Goal: Task Accomplishment & Management: Use online tool/utility

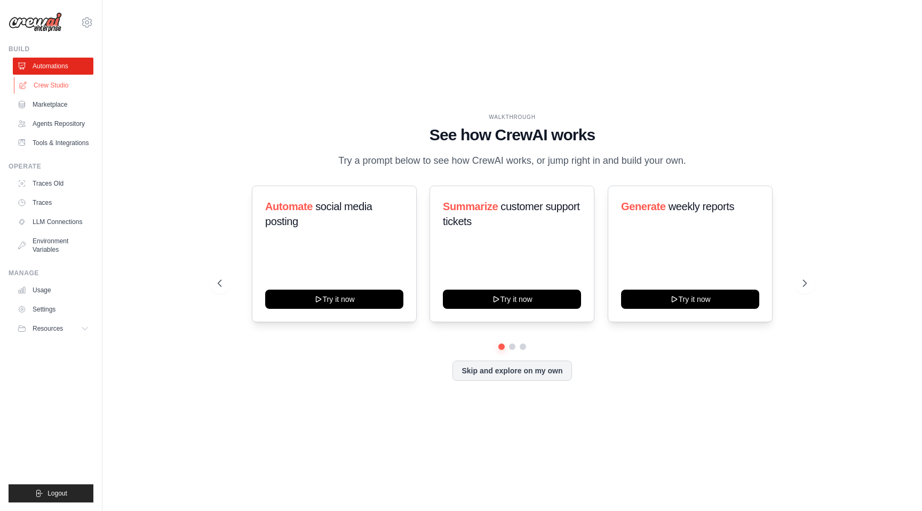
click at [47, 87] on link "Crew Studio" at bounding box center [54, 85] width 81 height 17
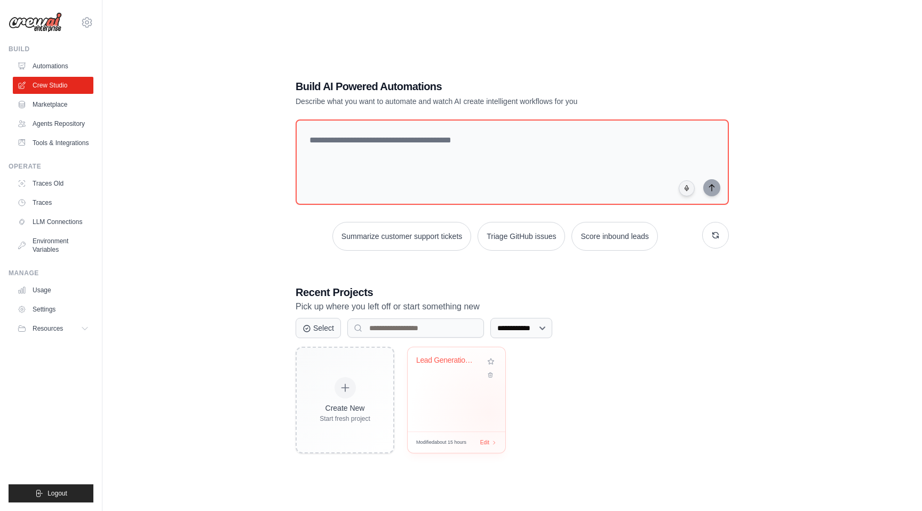
click at [481, 413] on div "Lead Generation & Outreach Automati..." at bounding box center [457, 389] width 98 height 84
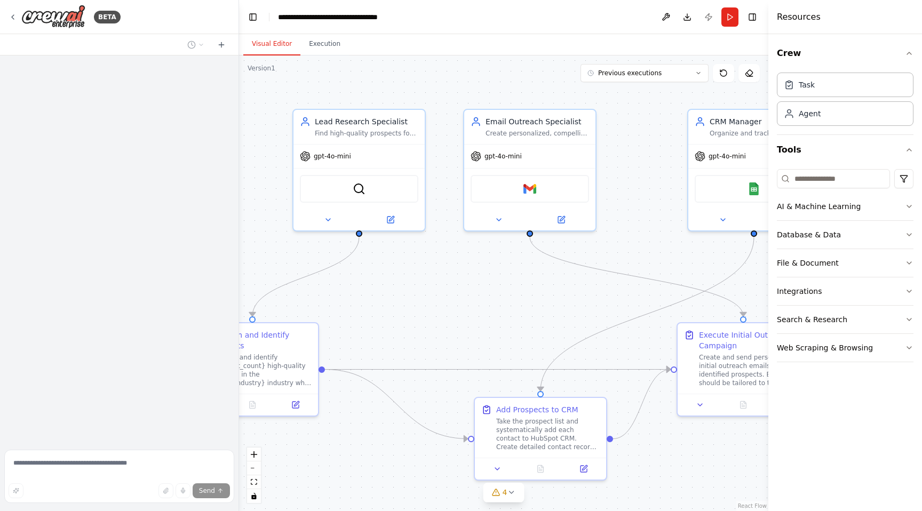
scroll to position [359, 0]
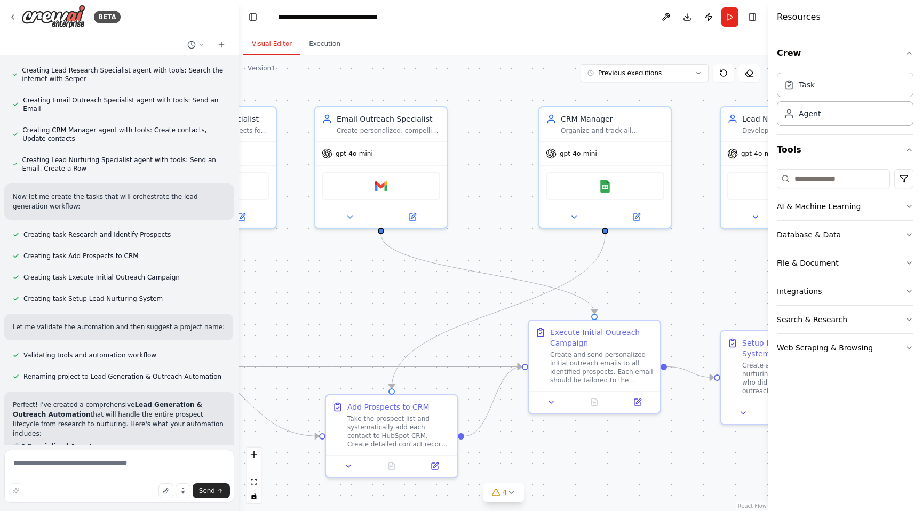
drag, startPoint x: 544, startPoint y: 324, endPoint x: 640, endPoint y: 307, distance: 97.1
click at [395, 322] on div ".deletable-edge-delete-btn { width: 20px; height: 20px; border: 0px solid #ffff…" at bounding box center [503, 283] width 529 height 456
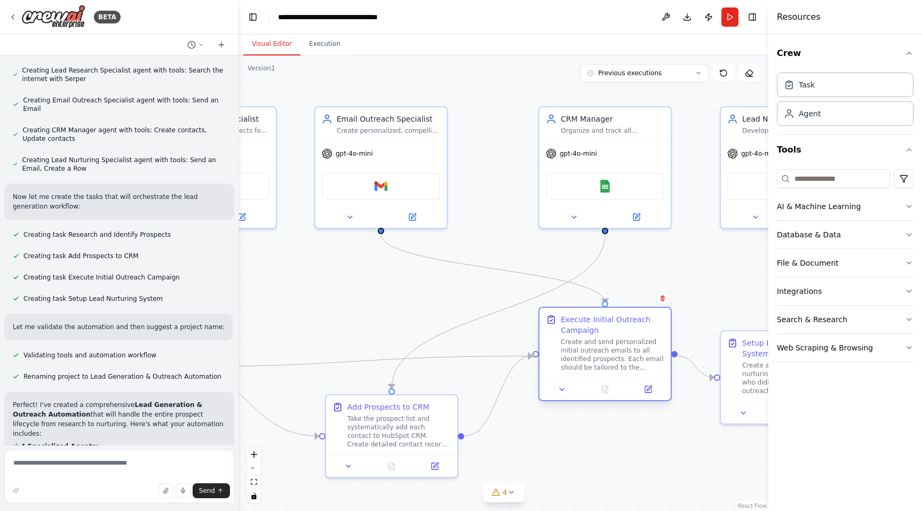
drag, startPoint x: 575, startPoint y: 378, endPoint x: 582, endPoint y: 371, distance: 10.2
click at [582, 371] on div "Create and send personalized initial outreach emails to all identified prospect…" at bounding box center [613, 355] width 104 height 34
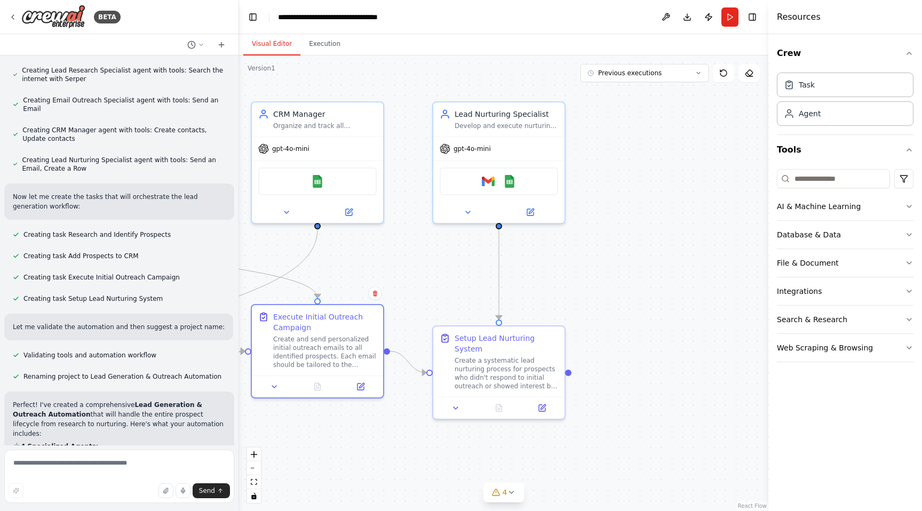
drag, startPoint x: 701, startPoint y: 279, endPoint x: 416, endPoint y: 275, distance: 285.0
click at [415, 274] on div ".deletable-edge-delete-btn { width: 20px; height: 20px; border: 0px solid #ffff…" at bounding box center [503, 283] width 529 height 456
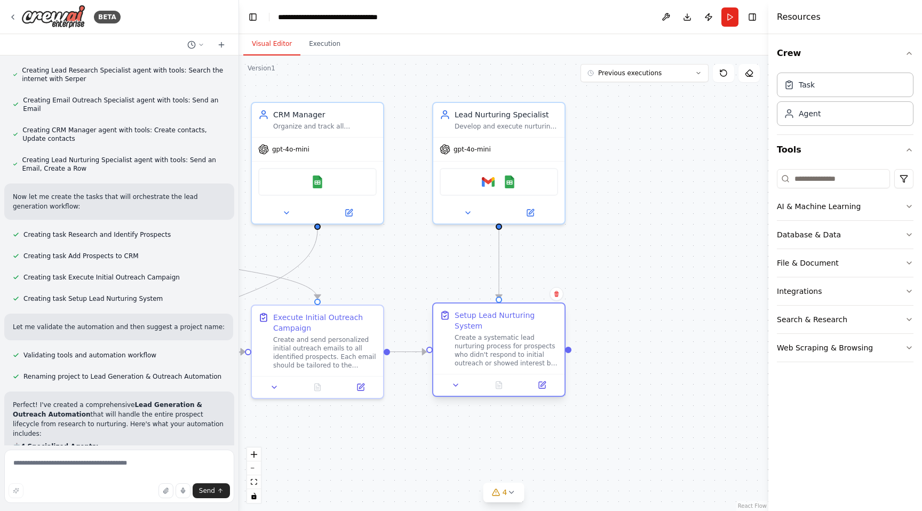
drag, startPoint x: 486, startPoint y: 375, endPoint x: 488, endPoint y: 354, distance: 20.4
click at [488, 354] on div "Create a systematic lead nurturing process for prospects who didn't respond to …" at bounding box center [507, 351] width 104 height 34
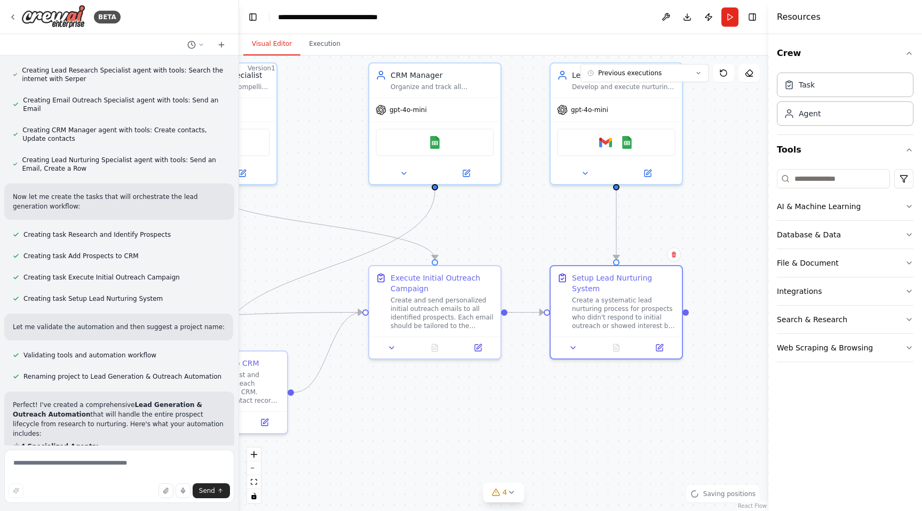
drag, startPoint x: 634, startPoint y: 262, endPoint x: 749, endPoint y: 213, distance: 124.6
click at [763, 213] on div ".deletable-edge-delete-btn { width: 20px; height: 20px; border: 0px solid #ffff…" at bounding box center [503, 283] width 529 height 456
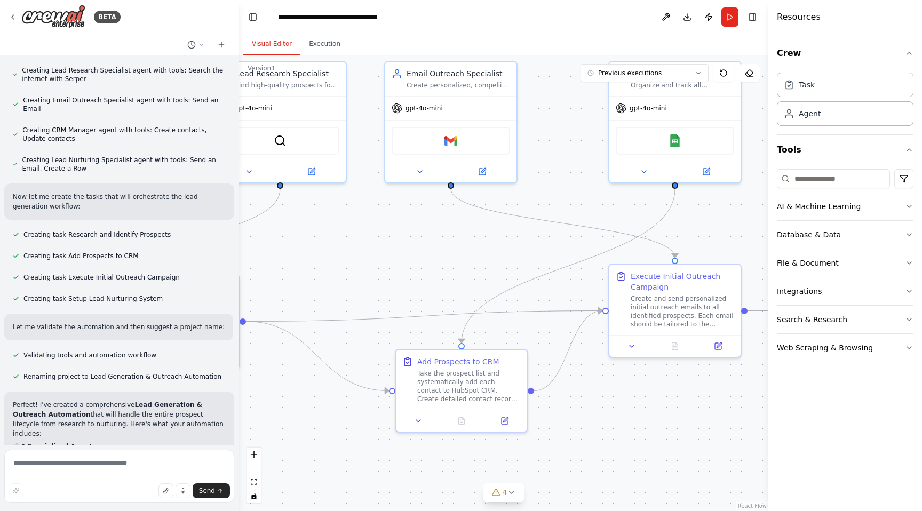
drag, startPoint x: 313, startPoint y: 236, endPoint x: 537, endPoint y: 244, distance: 224.3
click at [537, 244] on div ".deletable-edge-delete-btn { width: 20px; height: 20px; border: 0px solid #ffff…" at bounding box center [503, 283] width 529 height 456
click at [351, 261] on div ".deletable-edge-delete-btn { width: 20px; height: 20px; border: 0px solid #ffff…" at bounding box center [503, 283] width 529 height 456
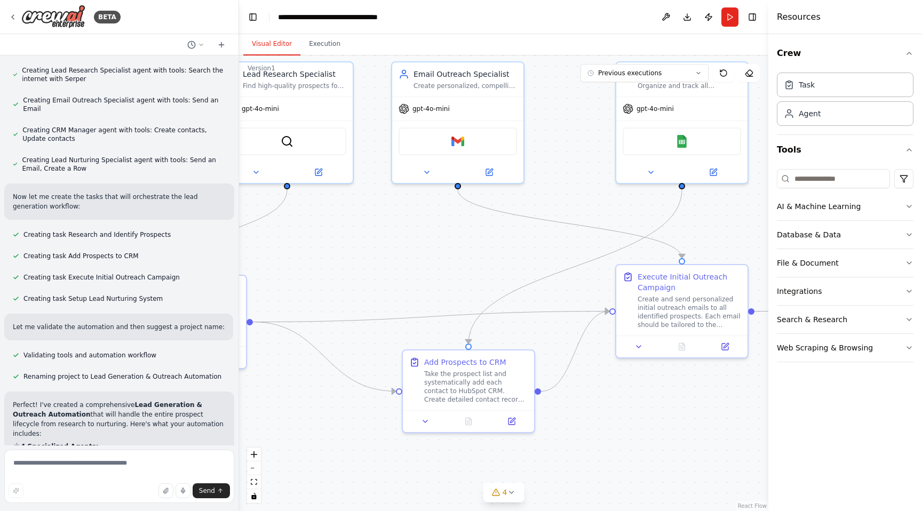
scroll to position [1137, 0]
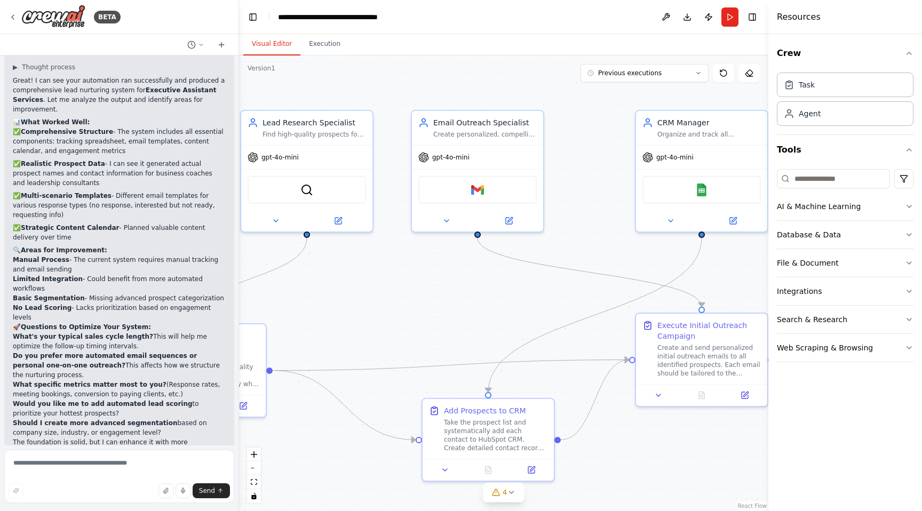
drag, startPoint x: 418, startPoint y: 264, endPoint x: 438, endPoint y: 313, distance: 52.4
click at [438, 313] on div ".deletable-edge-delete-btn { width: 20px; height: 20px; border: 0px solid #ffff…" at bounding box center [503, 283] width 529 height 456
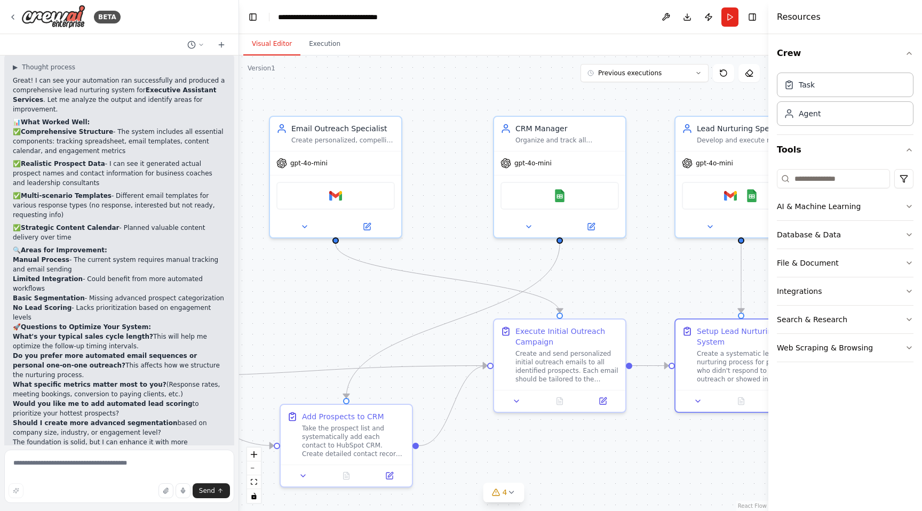
drag, startPoint x: 513, startPoint y: 307, endPoint x: 371, endPoint y: 313, distance: 142.1
click at [371, 313] on div ".deletable-edge-delete-btn { width: 20px; height: 20px; border: 0px solid #ffff…" at bounding box center [503, 283] width 529 height 456
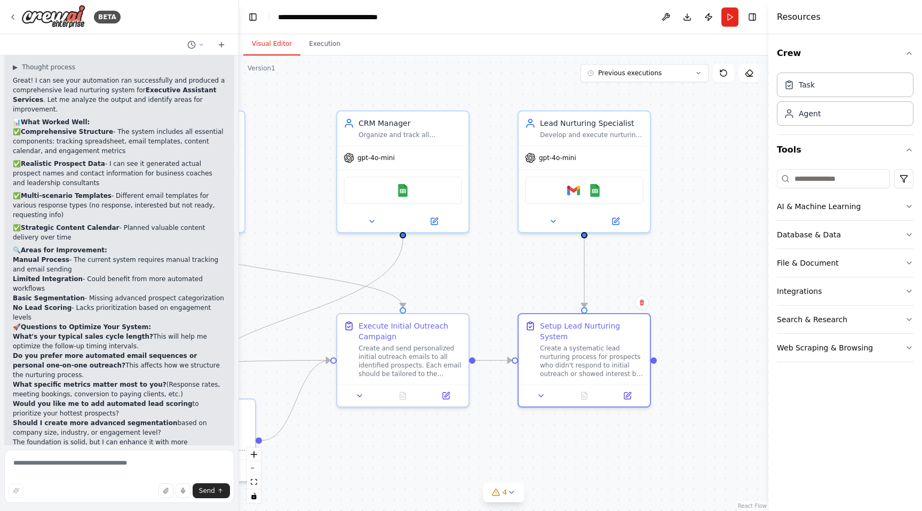
drag, startPoint x: 639, startPoint y: 267, endPoint x: 482, endPoint y: 263, distance: 156.4
click at [481, 263] on div ".deletable-edge-delete-btn { width: 20px; height: 20px; border: 0px solid #ffff…" at bounding box center [503, 283] width 529 height 456
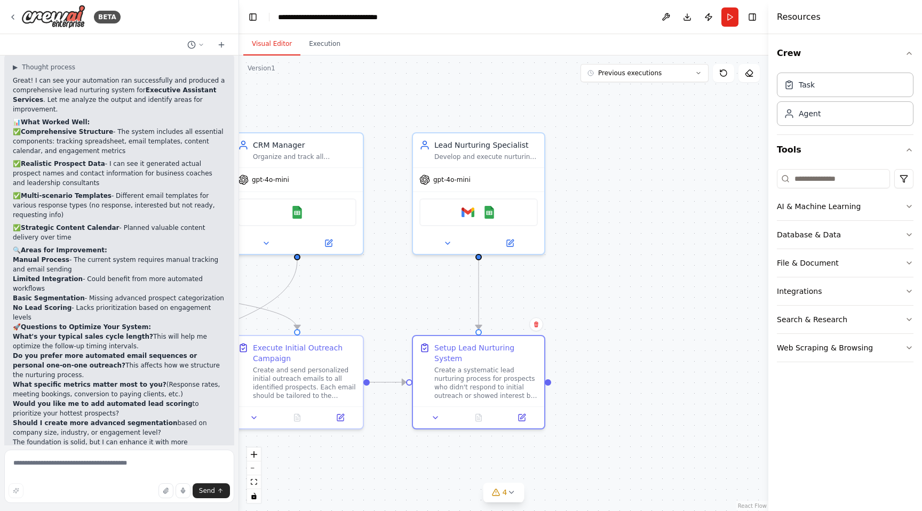
drag, startPoint x: 668, startPoint y: 262, endPoint x: 562, endPoint y: 283, distance: 107.2
click at [562, 283] on div ".deletable-edge-delete-btn { width: 20px; height: 20px; border: 0px solid #ffff…" at bounding box center [503, 283] width 529 height 456
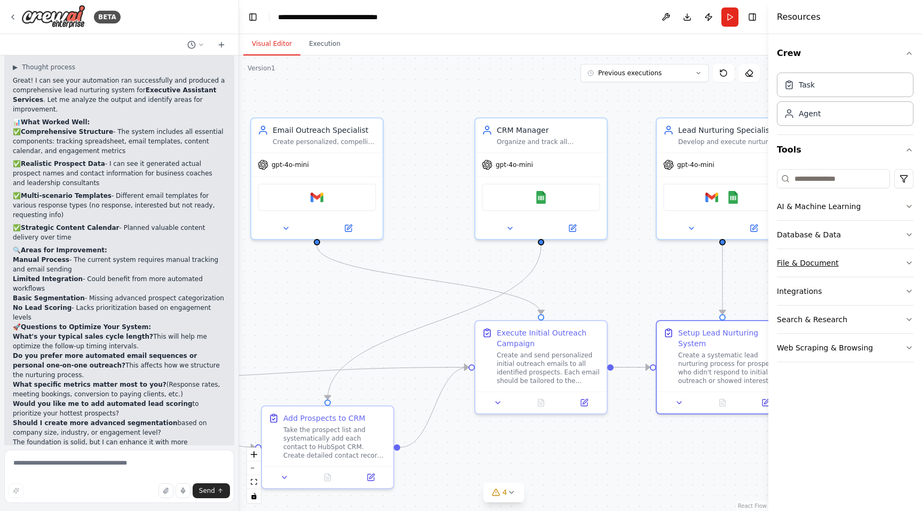
drag, startPoint x: 566, startPoint y: 290, endPoint x: 810, endPoint y: 275, distance: 244.3
click at [810, 275] on div "BETA I want to find prospects for my business and create a lead generation agen…" at bounding box center [461, 255] width 922 height 511
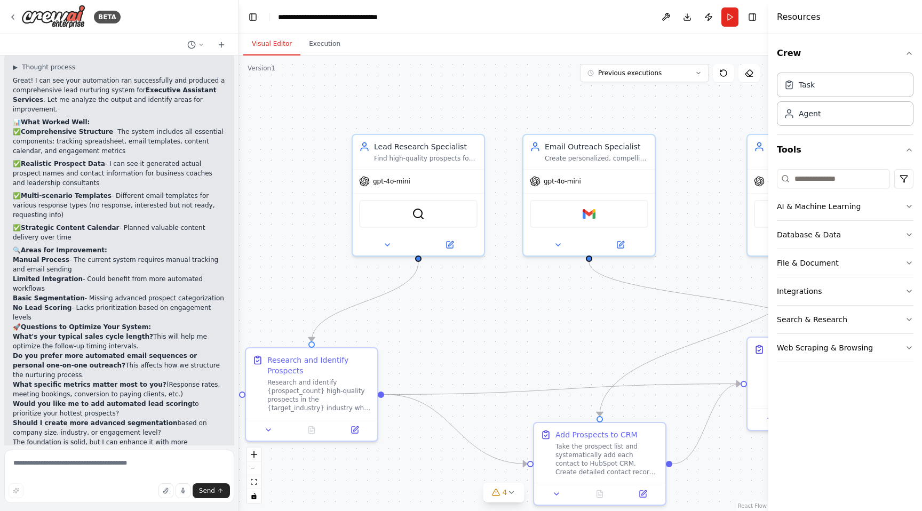
drag, startPoint x: 342, startPoint y: 288, endPoint x: 610, endPoint y: 300, distance: 268.7
click at [597, 303] on div ".deletable-edge-delete-btn { width: 20px; height: 20px; border: 0px solid #ffff…" at bounding box center [503, 283] width 529 height 456
drag, startPoint x: 502, startPoint y: 342, endPoint x: 466, endPoint y: 235, distance: 113.2
click at [502, 342] on div ".deletable-edge-delete-btn { width: 20px; height: 20px; border: 0px solid #ffff…" at bounding box center [503, 283] width 529 height 456
click at [430, 153] on div "Find high-quality prospects for {business_type} by researching {target_industry…" at bounding box center [431, 156] width 104 height 9
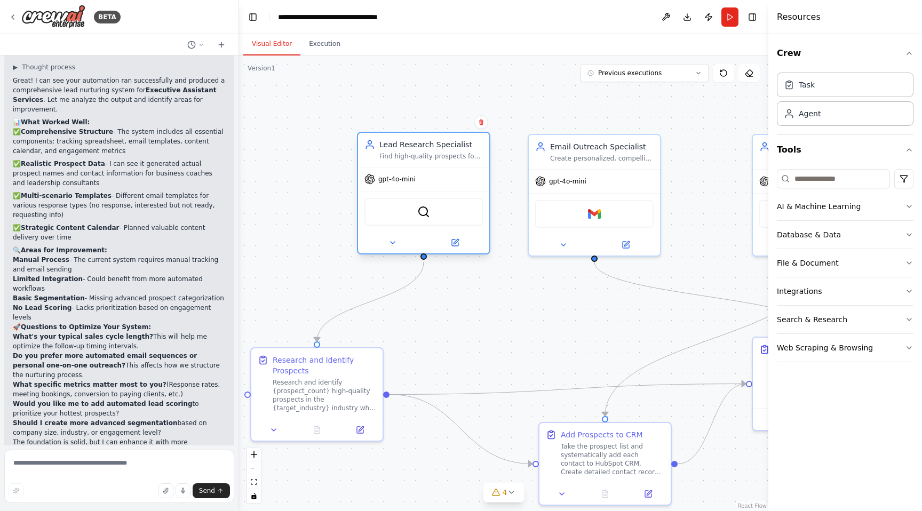
click at [428, 156] on div "Find high-quality prospects for {business_type} by researching {target_industry…" at bounding box center [431, 156] width 104 height 9
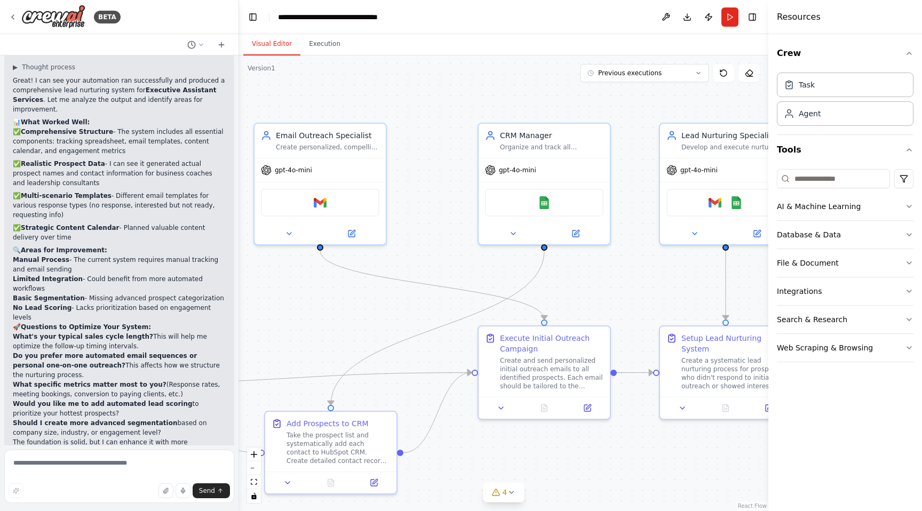
drag, startPoint x: 501, startPoint y: 330, endPoint x: 285, endPoint y: 292, distance: 218.8
click at [271, 315] on div ".deletable-edge-delete-btn { width: 20px; height: 20px; border: 0px solid #ffff…" at bounding box center [503, 283] width 529 height 456
click at [308, 138] on div "Email Outreach Specialist" at bounding box center [328, 133] width 104 height 11
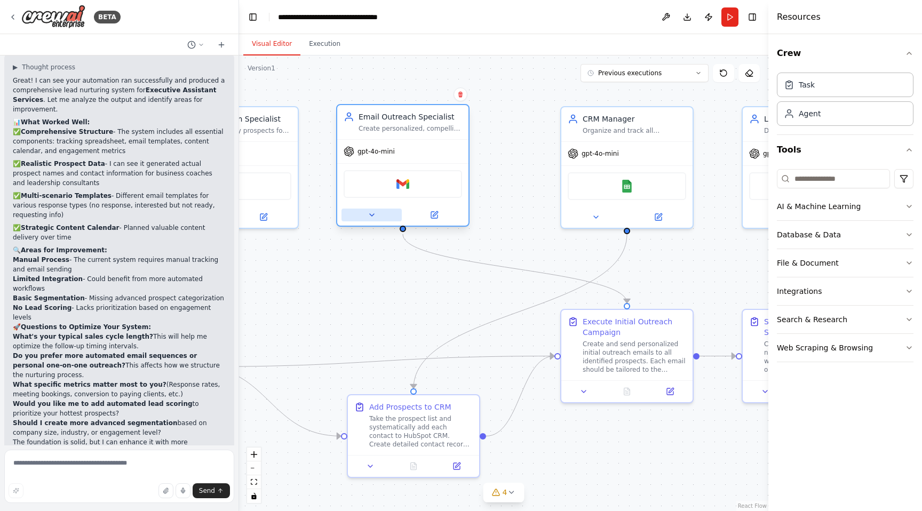
drag, startPoint x: 321, startPoint y: 294, endPoint x: 399, endPoint y: 223, distance: 105.8
click at [395, 279] on div ".deletable-edge-delete-btn { width: 20px; height: 20px; border: 0px solid #ffff…" at bounding box center [503, 283] width 529 height 456
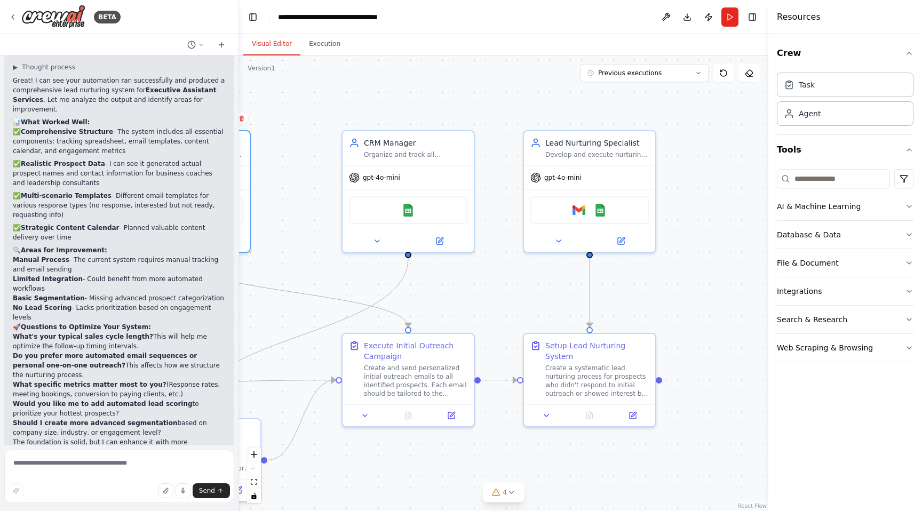
drag, startPoint x: 456, startPoint y: 285, endPoint x: 277, endPoint y: 271, distance: 178.8
click at [241, 310] on div ".deletable-edge-delete-btn { width: 20px; height: 20px; border: 0px solid #ffff…" at bounding box center [503, 283] width 529 height 456
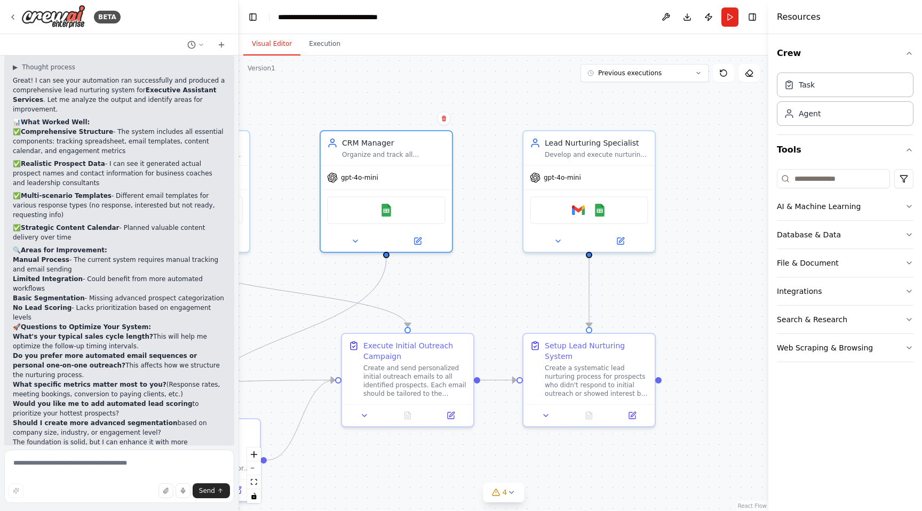
drag, startPoint x: 400, startPoint y: 149, endPoint x: 459, endPoint y: 184, distance: 68.4
click at [378, 150] on div "Organize and track all prospects and leads in HubSpot, ensuring proper lead sco…" at bounding box center [394, 154] width 104 height 9
drag, startPoint x: 470, startPoint y: 176, endPoint x: 390, endPoint y: 164, distance: 80.8
click at [464, 175] on div ".deletable-edge-delete-btn { width: 20px; height: 20px; border: 0px solid #ffff…" at bounding box center [503, 283] width 529 height 456
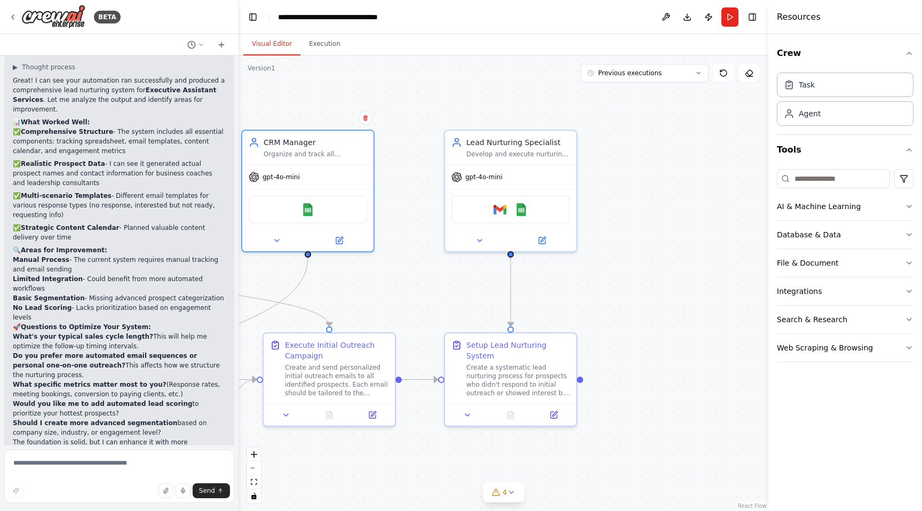
drag, startPoint x: 502, startPoint y: 189, endPoint x: 430, endPoint y: 189, distance: 72.6
click at [430, 189] on div ".deletable-edge-delete-btn { width: 20px; height: 20px; border: 0px solid #ffff…" at bounding box center [503, 283] width 529 height 456
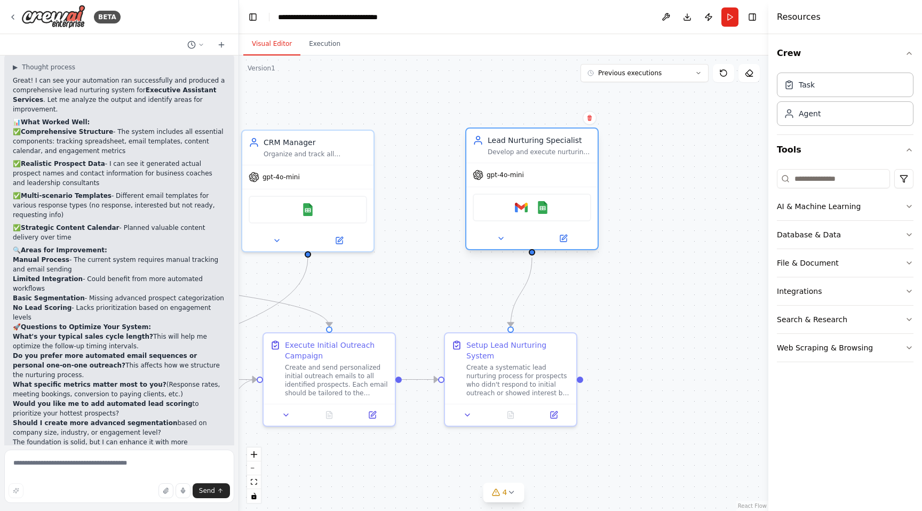
drag, startPoint x: 502, startPoint y: 150, endPoint x: 520, endPoint y: 150, distance: 17.6
click at [520, 150] on div "Develop and execute nurturing campaigns for prospects who showed initial intere…" at bounding box center [540, 152] width 104 height 9
drag, startPoint x: 517, startPoint y: 150, endPoint x: 501, endPoint y: 152, distance: 16.0
click at [501, 152] on div "Develop and execute nurturing campaigns for prospects who showed initial intere…" at bounding box center [529, 152] width 104 height 9
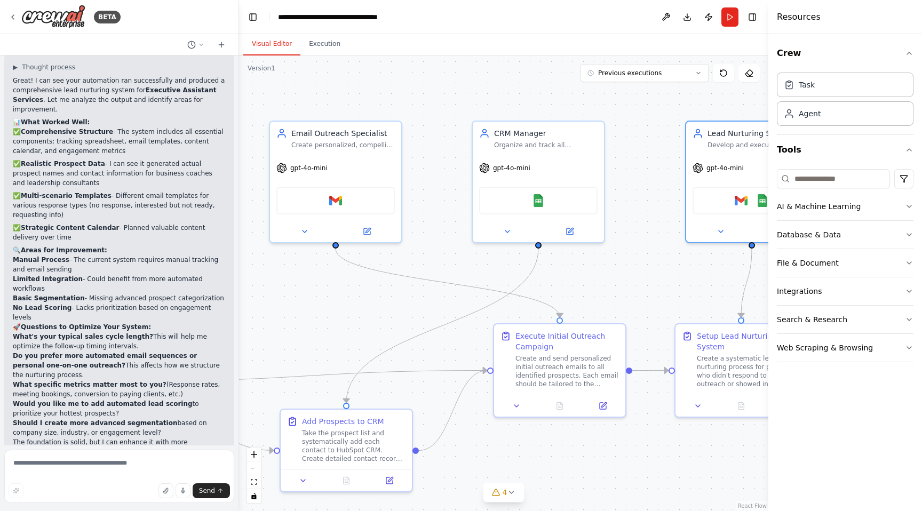
drag, startPoint x: 496, startPoint y: 292, endPoint x: 403, endPoint y: 215, distance: 120.5
click at [672, 284] on div ".deletable-edge-delete-btn { width: 20px; height: 20px; border: 0px solid #ffff…" at bounding box center [503, 283] width 529 height 456
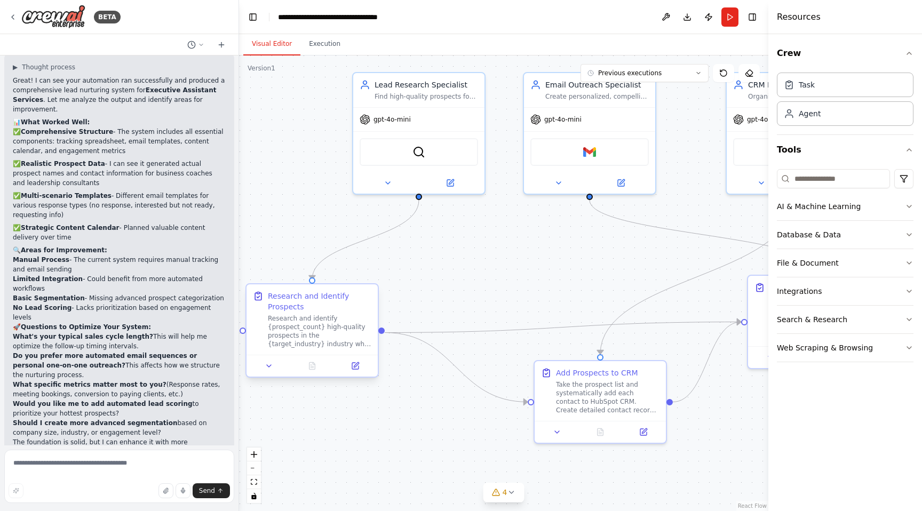
drag, startPoint x: 622, startPoint y: 242, endPoint x: 353, endPoint y: 296, distance: 273.7
click at [661, 207] on div ".deletable-edge-delete-btn { width: 20px; height: 20px; border: 0px solid #ffff…" at bounding box center [503, 283] width 529 height 456
click at [854, 237] on button "Database & Data" at bounding box center [845, 235] width 137 height 28
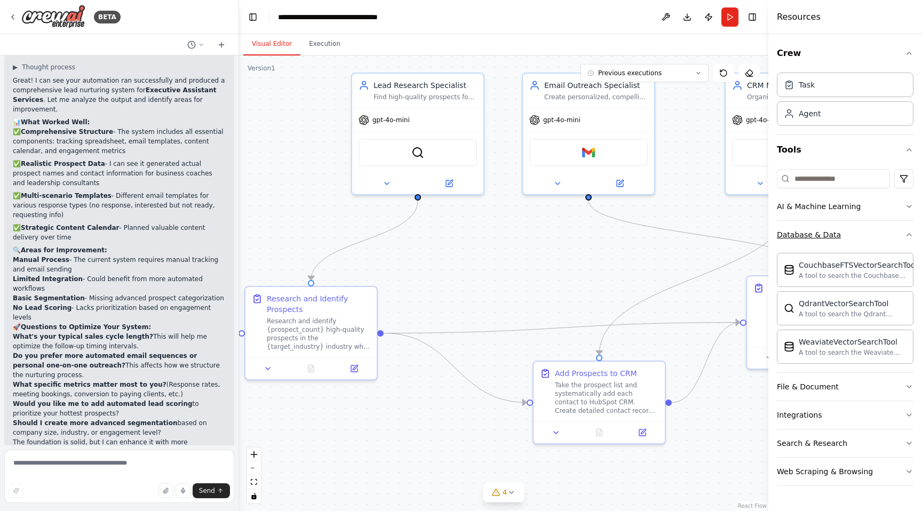
click at [869, 233] on button "Database & Data" at bounding box center [845, 235] width 137 height 28
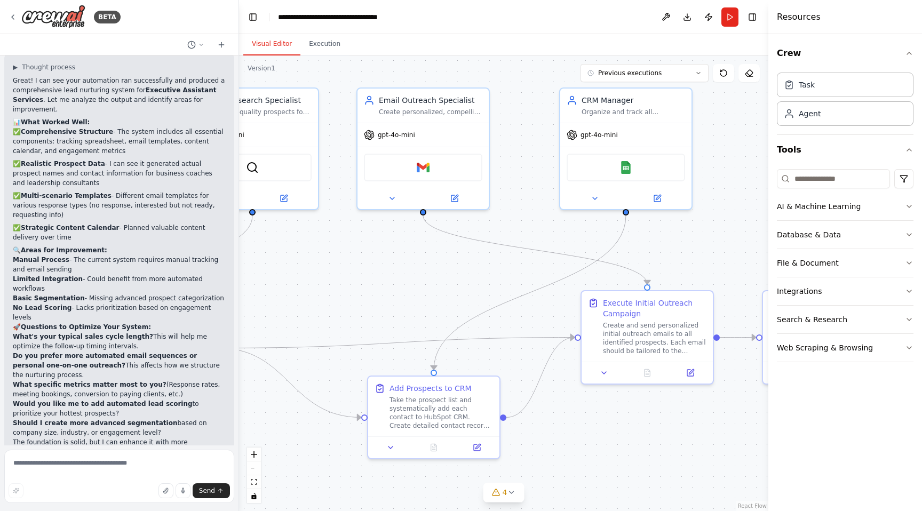
drag, startPoint x: 591, startPoint y: 266, endPoint x: 518, endPoint y: 281, distance: 74.5
click at [425, 281] on div ".deletable-edge-delete-btn { width: 20px; height: 20px; border: 0px solid #ffff…" at bounding box center [503, 283] width 529 height 456
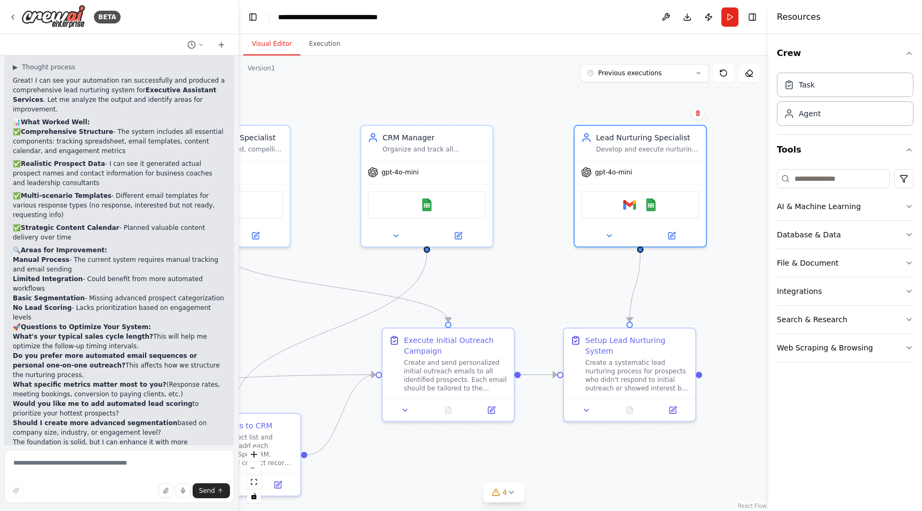
drag, startPoint x: 620, startPoint y: 269, endPoint x: 530, endPoint y: 282, distance: 90.6
click at [529, 282] on div ".deletable-edge-delete-btn { width: 20px; height: 20px; border: 0px solid #ffff…" at bounding box center [503, 283] width 529 height 456
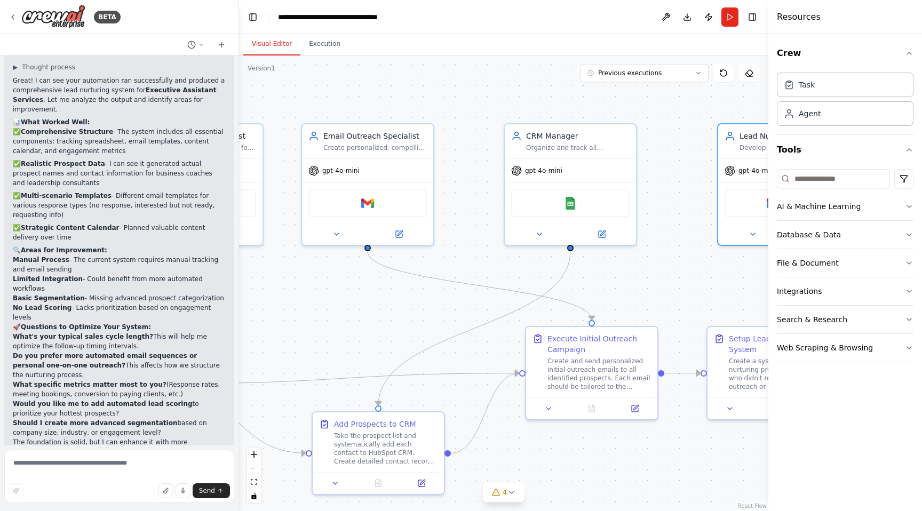
drag, startPoint x: 532, startPoint y: 283, endPoint x: 682, endPoint y: 285, distance: 150.0
click at [682, 285] on div ".deletable-edge-delete-btn { width: 20px; height: 20px; border: 0px solid #ffff…" at bounding box center [503, 283] width 529 height 456
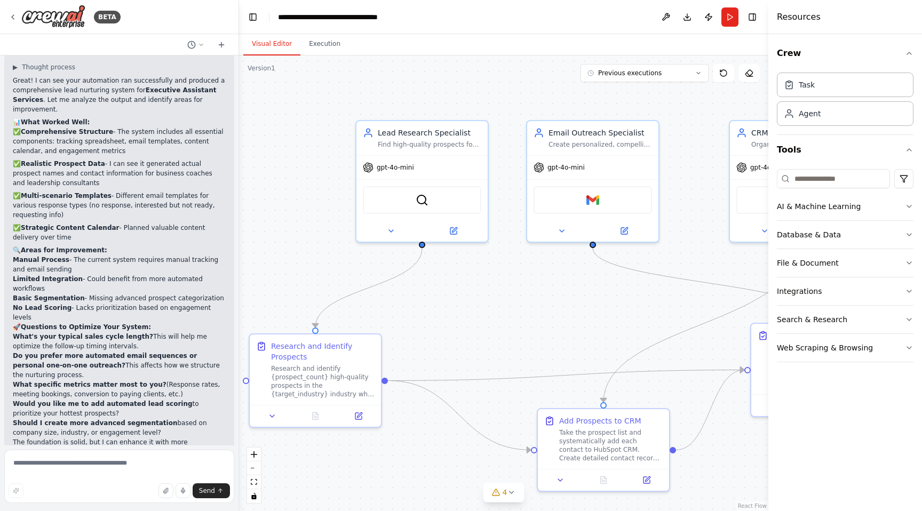
drag, startPoint x: 374, startPoint y: 307, endPoint x: 580, endPoint y: 304, distance: 206.0
click at [580, 304] on div ".deletable-edge-delete-btn { width: 20px; height: 20px; border: 0px solid #ffff…" at bounding box center [503, 283] width 529 height 456
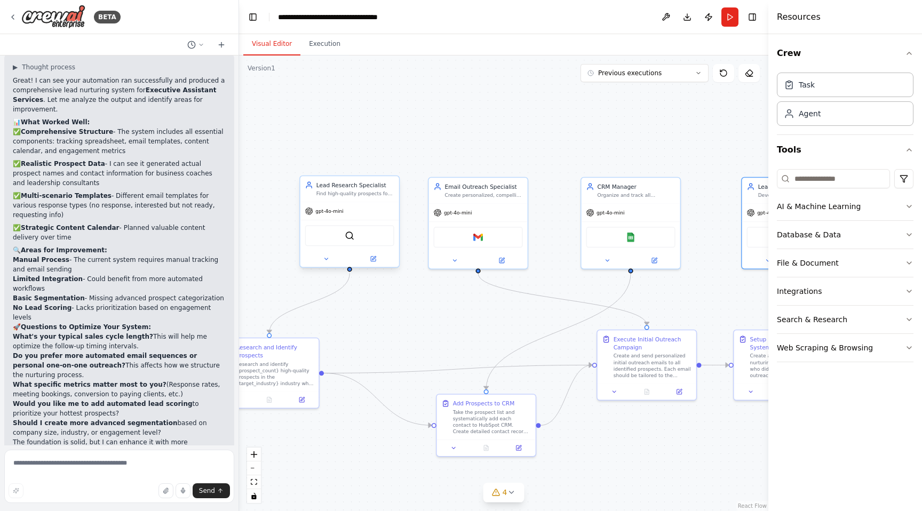
drag, startPoint x: 582, startPoint y: 312, endPoint x: 382, endPoint y: 244, distance: 210.9
click at [472, 323] on div ".deletable-edge-delete-btn { width: 20px; height: 20px; border: 0px solid #ffff…" at bounding box center [503, 283] width 529 height 456
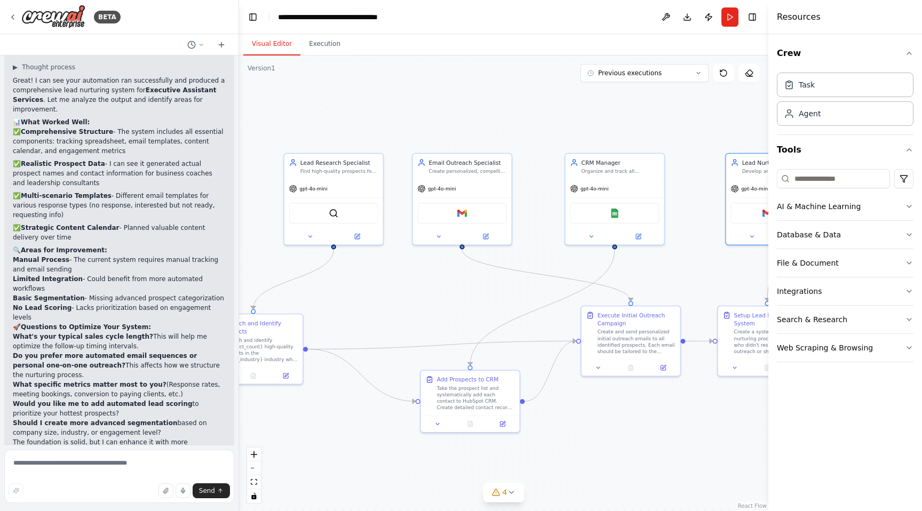
drag, startPoint x: 613, startPoint y: 136, endPoint x: 598, endPoint y: 112, distance: 28.6
click at [598, 112] on div ".deletable-edge-delete-btn { width: 20px; height: 20px; border: 0px solid #ffff…" at bounding box center [503, 283] width 529 height 456
drag, startPoint x: 469, startPoint y: 385, endPoint x: 456, endPoint y: 410, distance: 28.6
click at [456, 410] on div "Take the prospect list and systematically add each contact to HubSpot CRM. Crea…" at bounding box center [460, 421] width 78 height 26
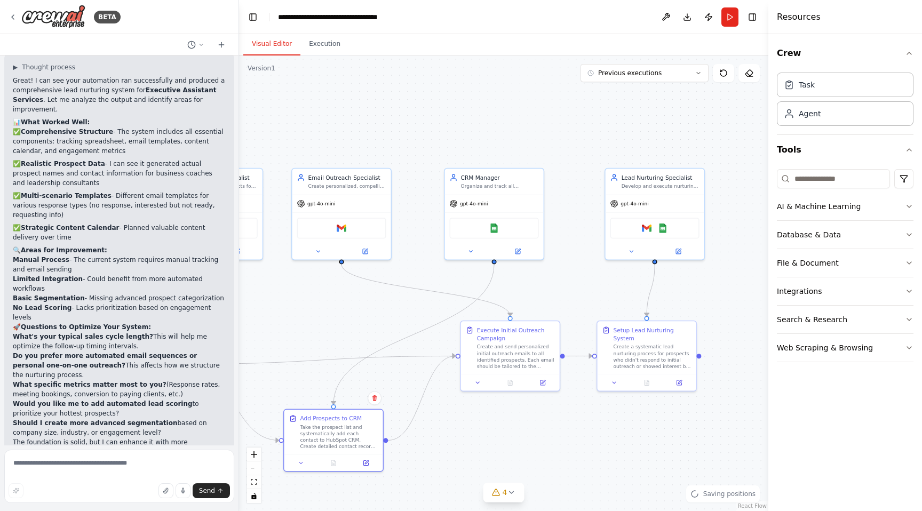
drag, startPoint x: 674, startPoint y: 416, endPoint x: 553, endPoint y: 431, distance: 121.5
click at [553, 431] on div ".deletable-edge-delete-btn { width: 20px; height: 20px; border: 0px solid #ffff…" at bounding box center [503, 283] width 529 height 456
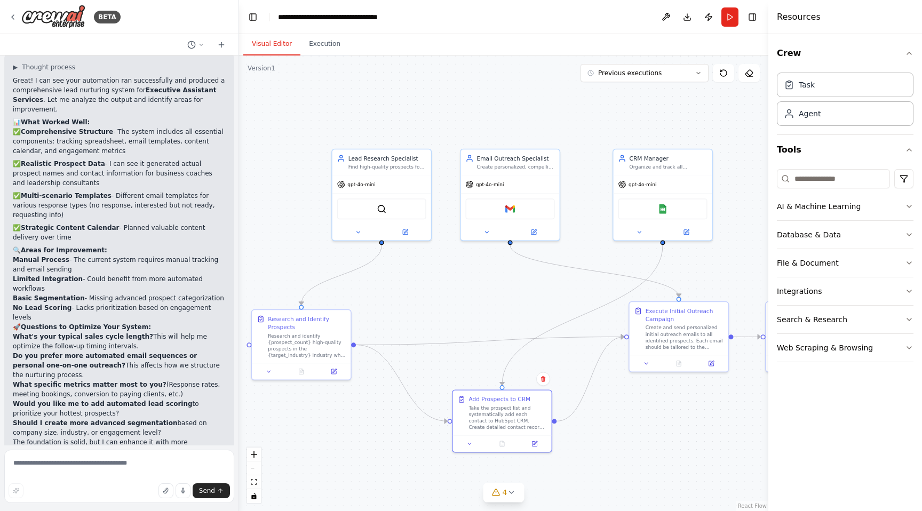
drag, startPoint x: 515, startPoint y: 439, endPoint x: 684, endPoint y: 419, distance: 169.7
click at [684, 419] on div ".deletable-edge-delete-btn { width: 20px; height: 20px; border: 0px solid #ffff…" at bounding box center [503, 283] width 529 height 456
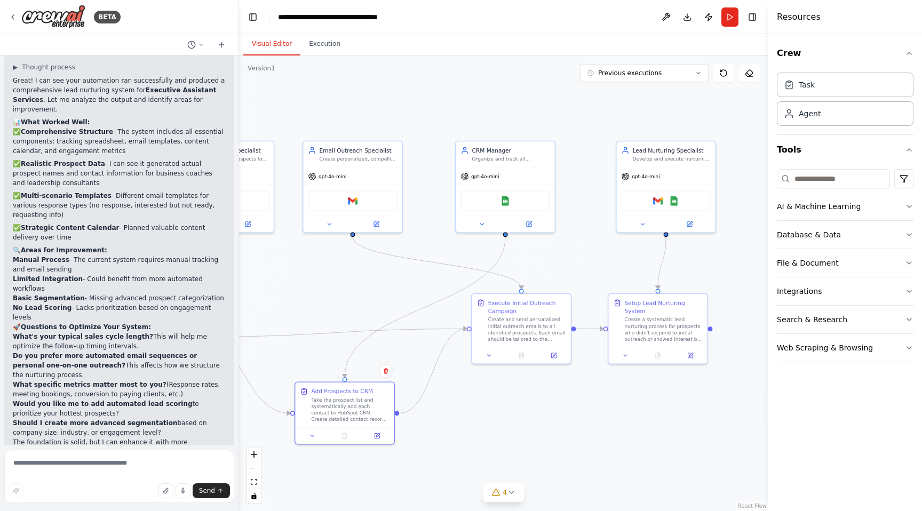
drag, startPoint x: 580, startPoint y: 304, endPoint x: 359, endPoint y: 243, distance: 229.0
click at [344, 288] on div ".deletable-edge-delete-btn { width: 20px; height: 20px; border: 0px solid #ffff…" at bounding box center [503, 283] width 529 height 456
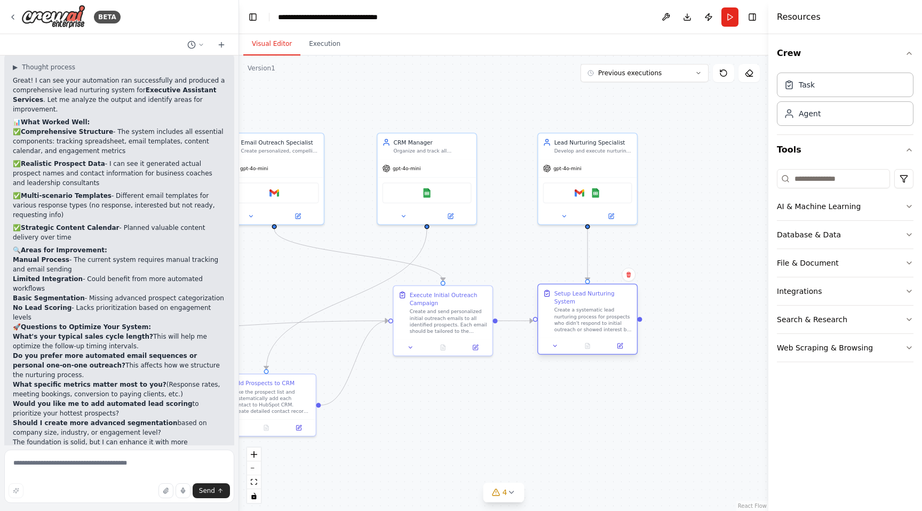
drag, startPoint x: 578, startPoint y: 326, endPoint x: 588, endPoint y: 325, distance: 9.6
click at [588, 325] on div "Create a systematic lead nurturing process for prospects who didn't respond to …" at bounding box center [593, 320] width 78 height 26
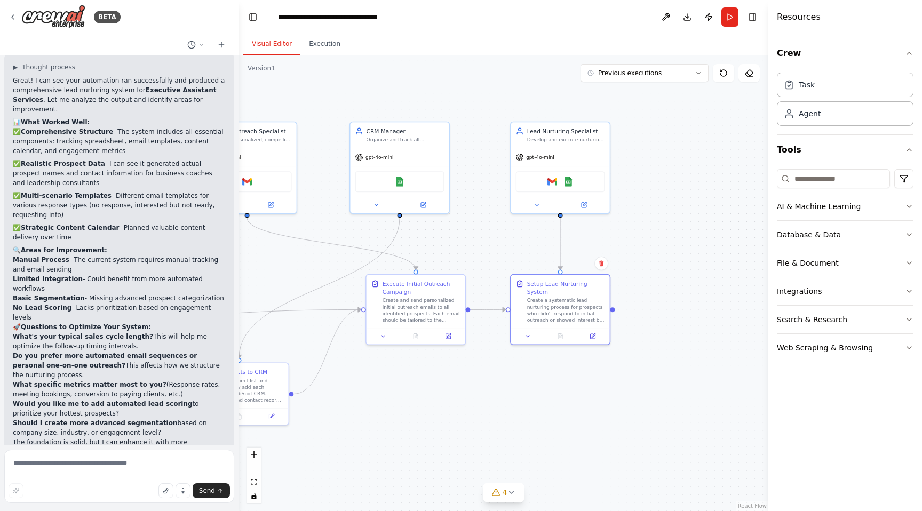
drag, startPoint x: 687, startPoint y: 250, endPoint x: 646, endPoint y: 235, distance: 44.2
click at [646, 244] on div ".deletable-edge-delete-btn { width: 20px; height: 20px; border: 0px solid #ffff…" at bounding box center [503, 283] width 529 height 456
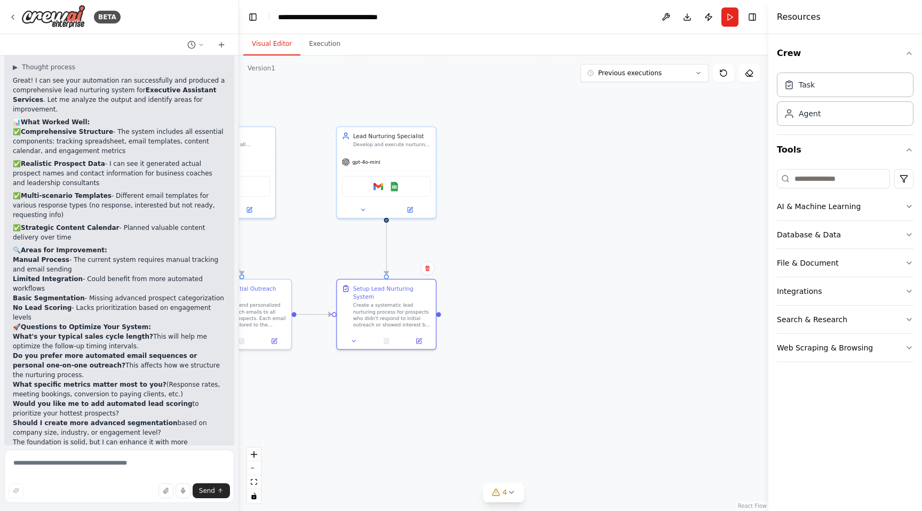
drag, startPoint x: 673, startPoint y: 244, endPoint x: 541, endPoint y: 243, distance: 132.9
click at [530, 251] on div ".deletable-edge-delete-btn { width: 20px; height: 20px; border: 0px solid #ffff…" at bounding box center [503, 283] width 529 height 456
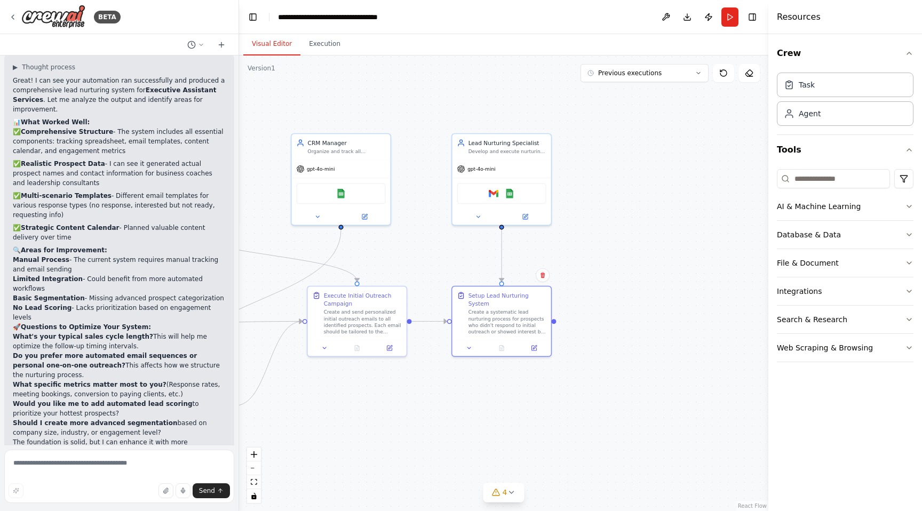
drag, startPoint x: 537, startPoint y: 255, endPoint x: 652, endPoint y: 261, distance: 115.5
click at [652, 261] on div ".deletable-edge-delete-btn { width: 20px; height: 20px; border: 0px solid #ffff…" at bounding box center [503, 283] width 529 height 456
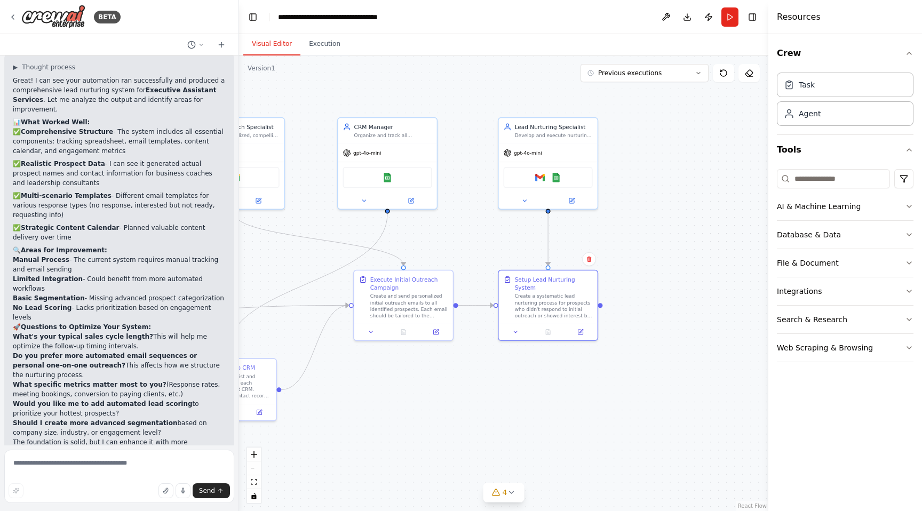
drag, startPoint x: 603, startPoint y: 265, endPoint x: 649, endPoint y: 249, distance: 49.1
click at [649, 249] on div ".deletable-edge-delete-btn { width: 20px; height: 20px; border: 0px solid #ffff…" at bounding box center [503, 283] width 529 height 456
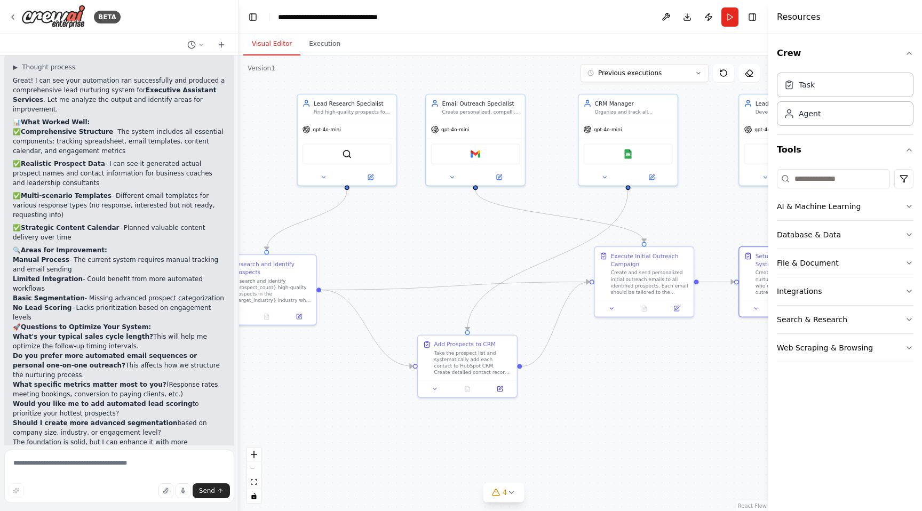
drag, startPoint x: 430, startPoint y: 416, endPoint x: 671, endPoint y: 393, distance: 241.8
click at [671, 393] on div ".deletable-edge-delete-btn { width: 20px; height: 20px; border: 0px solid #ffff…" at bounding box center [503, 283] width 529 height 456
drag, startPoint x: 471, startPoint y: 369, endPoint x: 606, endPoint y: 310, distance: 147.4
click at [429, 371] on div "Take the prospect list and systematically add each contact to HubSpot CRM. Crea…" at bounding box center [425, 363] width 78 height 26
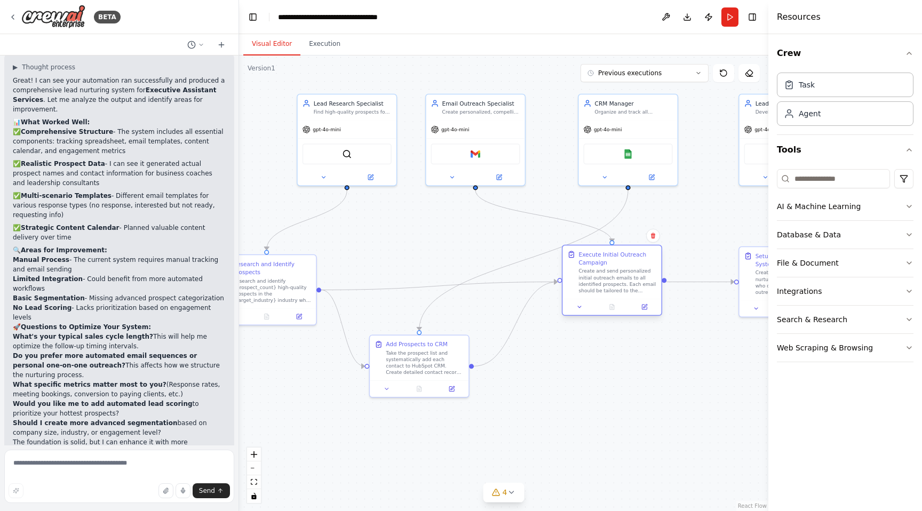
drag, startPoint x: 656, startPoint y: 276, endPoint x: 640, endPoint y: 315, distance: 41.9
click at [629, 278] on div "Create and send personalized initial outreach emails to all identified prospect…" at bounding box center [617, 281] width 78 height 26
drag, startPoint x: 639, startPoint y: 385, endPoint x: 488, endPoint y: 280, distance: 184.7
click at [639, 385] on div ".deletable-edge-delete-btn { width: 20px; height: 20px; border: 0px solid #ffff…" at bounding box center [503, 283] width 529 height 456
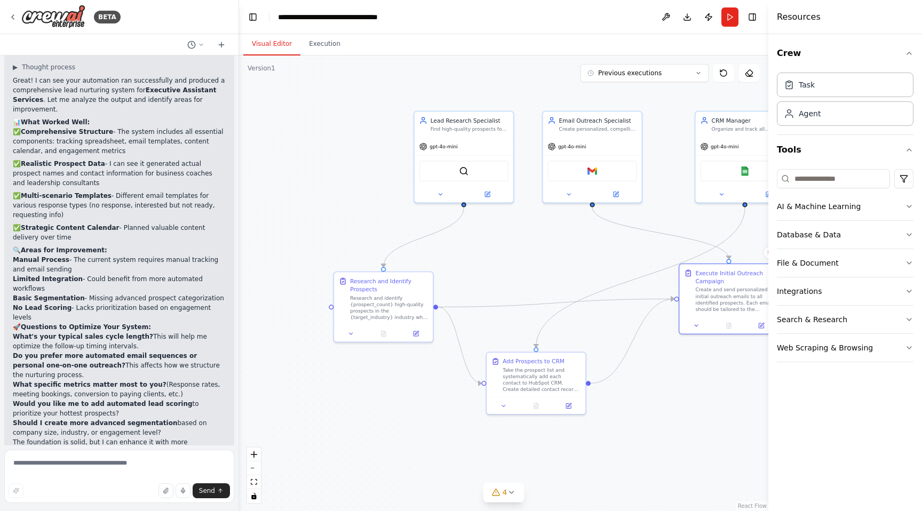
drag, startPoint x: 396, startPoint y: 237, endPoint x: 438, endPoint y: 216, distance: 46.8
click at [510, 255] on div ".deletable-edge-delete-btn { width: 20px; height: 20px; border: 0px solid #ffff…" at bounding box center [503, 283] width 529 height 456
drag, startPoint x: 432, startPoint y: 211, endPoint x: 406, endPoint y: 209, distance: 26.8
click at [424, 211] on div ".deletable-edge-delete-btn { width: 20px; height: 20px; border: 0px solid #ffff…" at bounding box center [503, 283] width 529 height 456
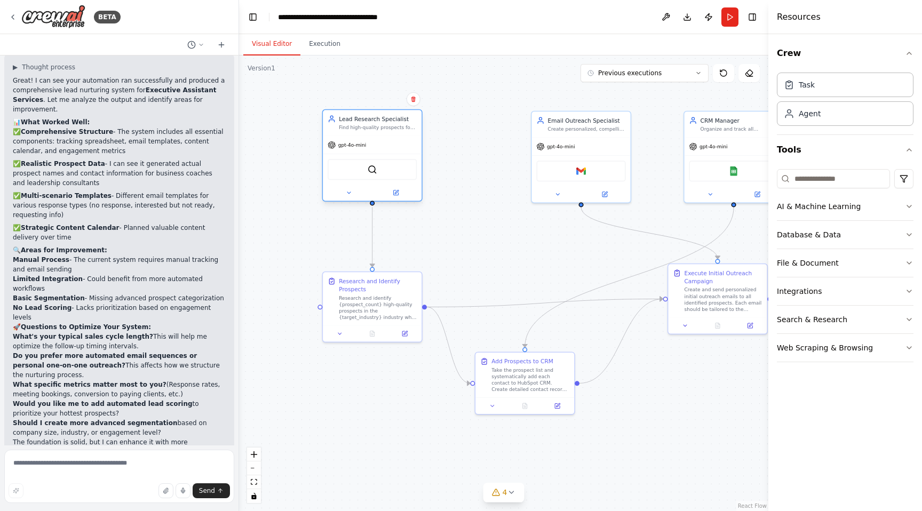
drag, startPoint x: 451, startPoint y: 147, endPoint x: 375, endPoint y: 150, distance: 76.9
click at [369, 147] on div "gpt-4o-mini" at bounding box center [372, 145] width 99 height 18
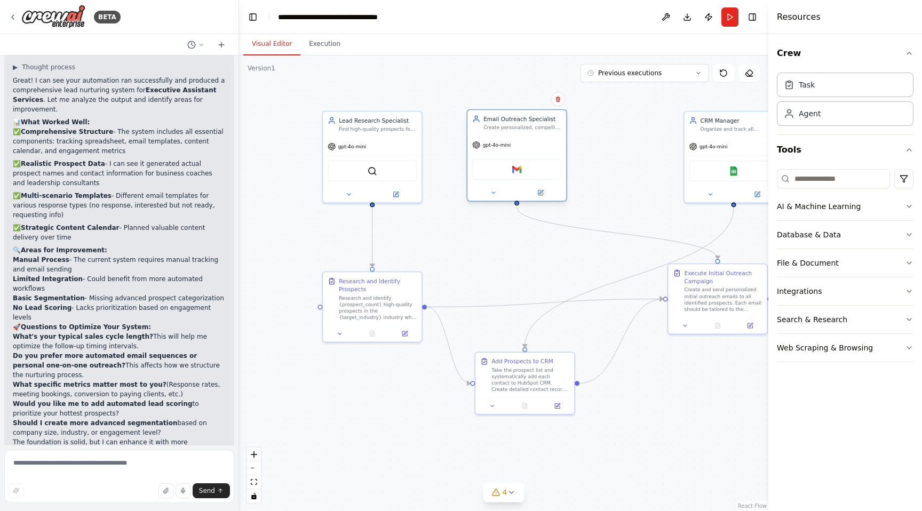
drag, startPoint x: 562, startPoint y: 162, endPoint x: 494, endPoint y: 162, distance: 68.3
click at [494, 162] on div "Gmail" at bounding box center [516, 169] width 89 height 21
click at [510, 255] on div ".deletable-edge-delete-btn { width: 20px; height: 20px; border: 0px solid #ffff…" at bounding box center [503, 283] width 529 height 456
click at [847, 198] on button "AI & Machine Learning" at bounding box center [845, 207] width 137 height 28
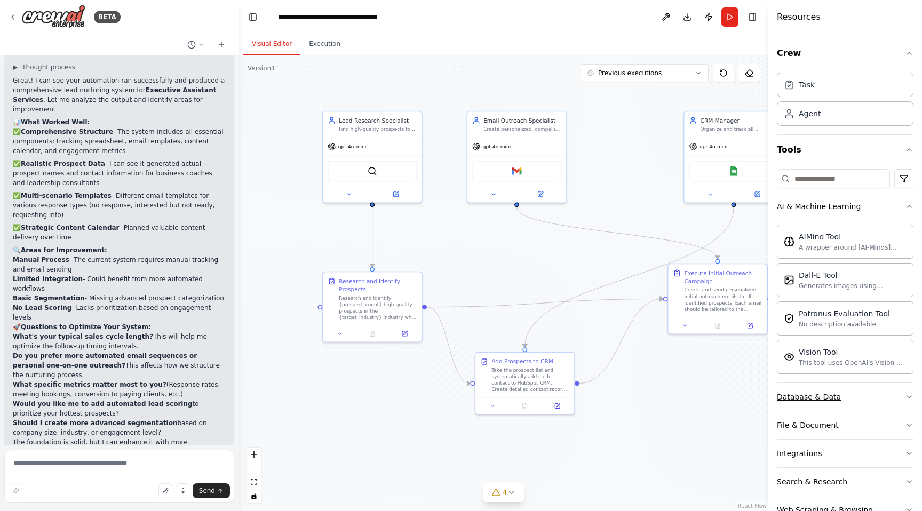
click at [827, 401] on div "Database & Data" at bounding box center [809, 397] width 64 height 11
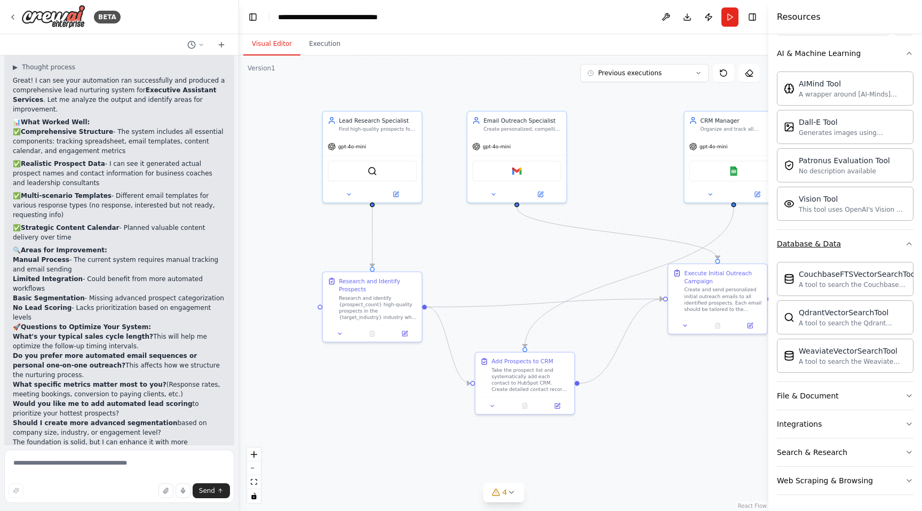
scroll to position [154, 0]
click at [834, 396] on div "File & Document" at bounding box center [808, 395] width 62 height 11
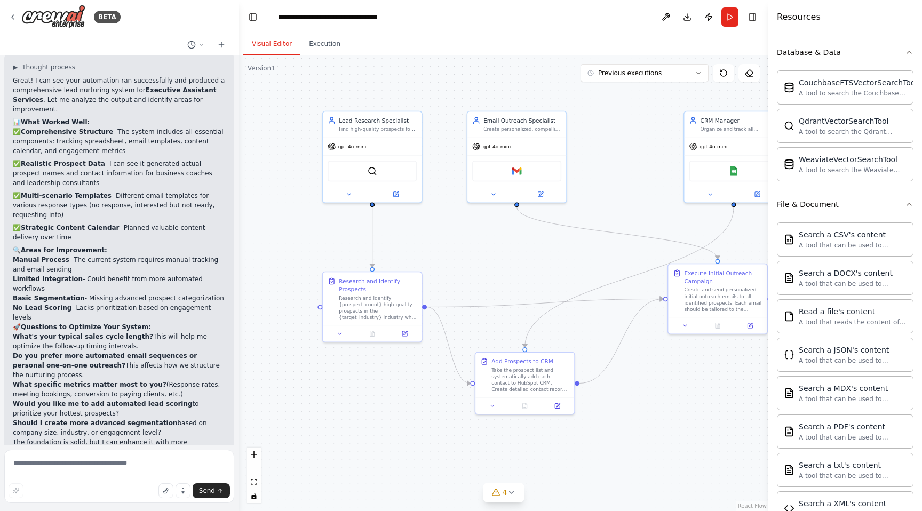
scroll to position [347, 0]
click at [54, 9] on img at bounding box center [53, 17] width 64 height 24
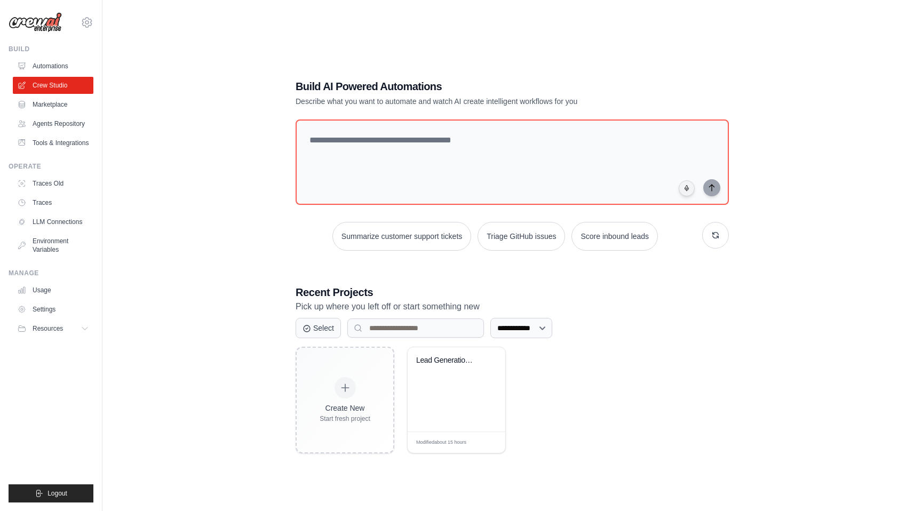
click at [27, 10] on div "[PERSON_NAME][EMAIL_ADDRESS][DOMAIN_NAME] Settings" at bounding box center [51, 17] width 85 height 34
